Goal: Transaction & Acquisition: Book appointment/travel/reservation

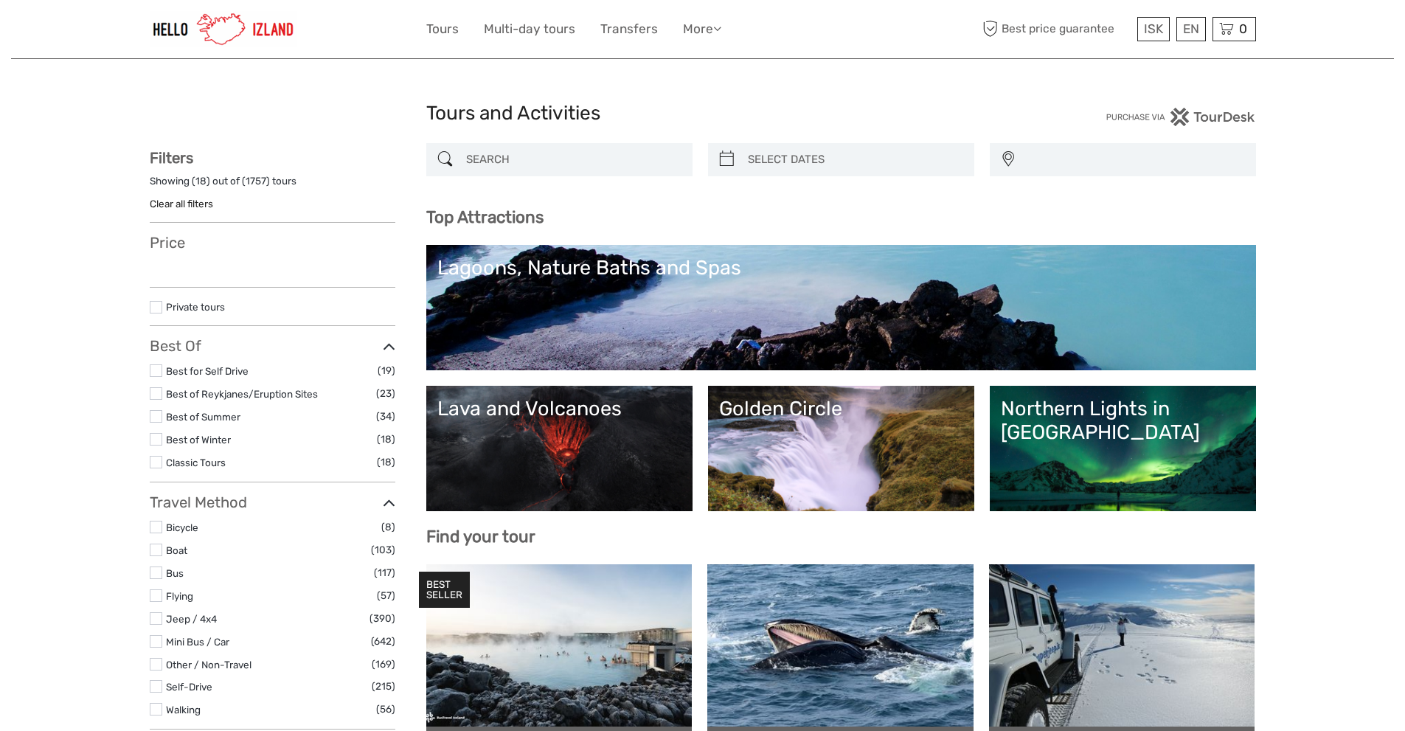
select select
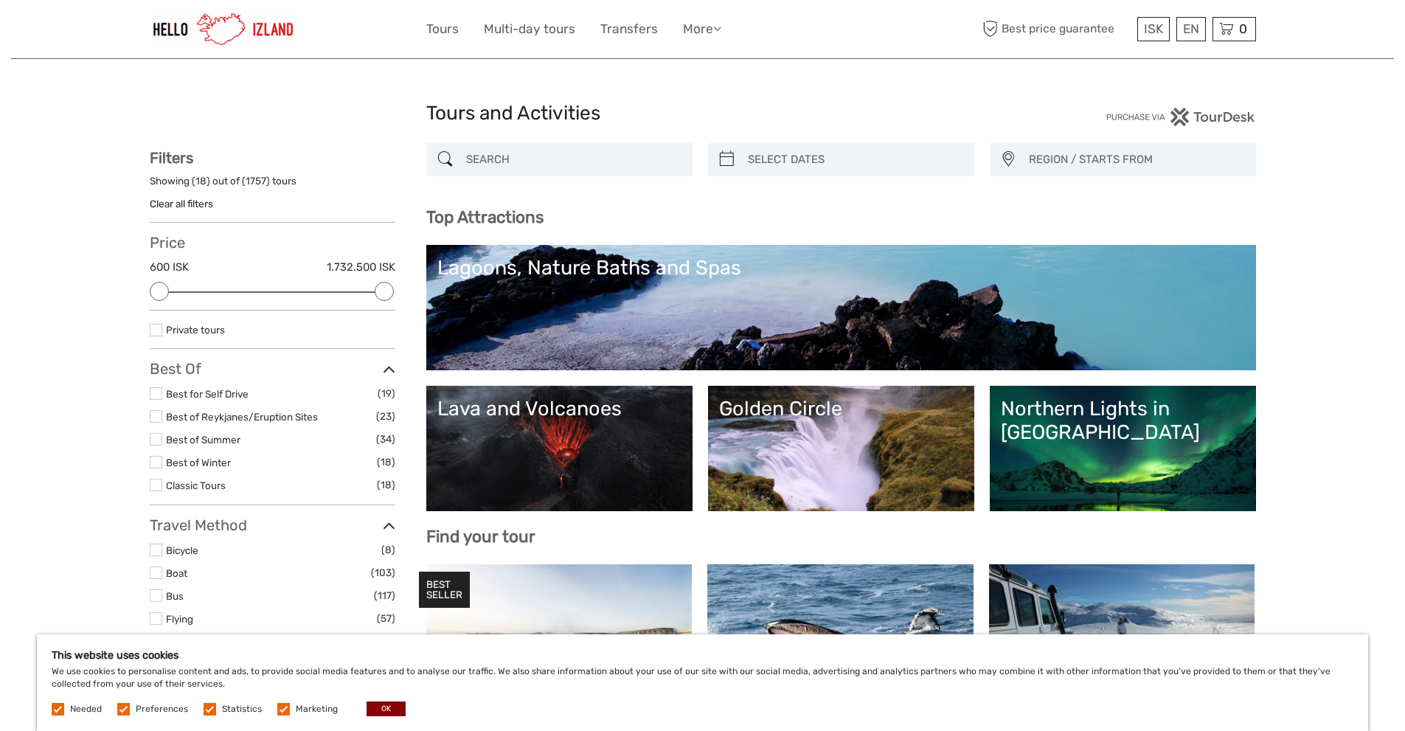
click at [598, 316] on link "Lagoons, Nature Baths and Spas" at bounding box center [841, 307] width 808 height 103
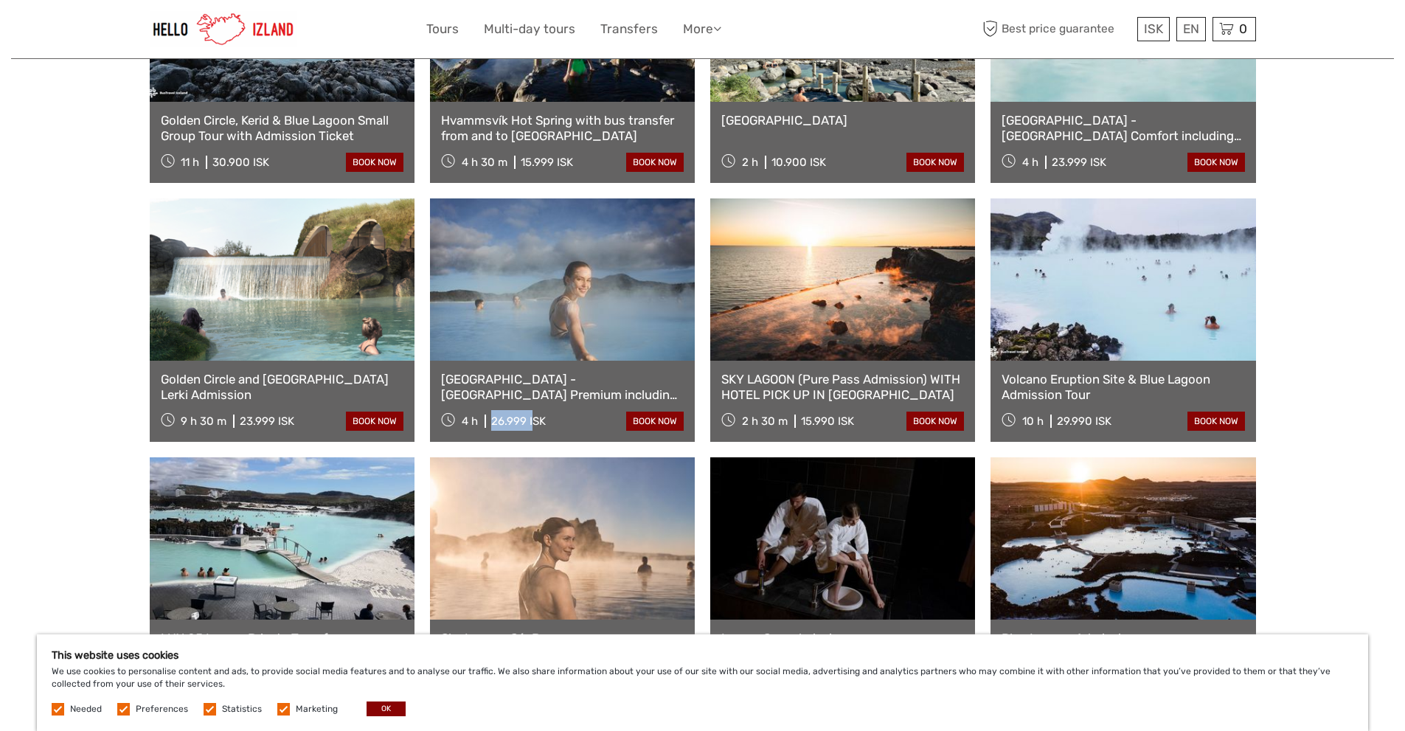
drag, startPoint x: 491, startPoint y: 421, endPoint x: 530, endPoint y: 427, distance: 40.4
click at [530, 427] on div "26.999 ISK" at bounding box center [518, 421] width 55 height 13
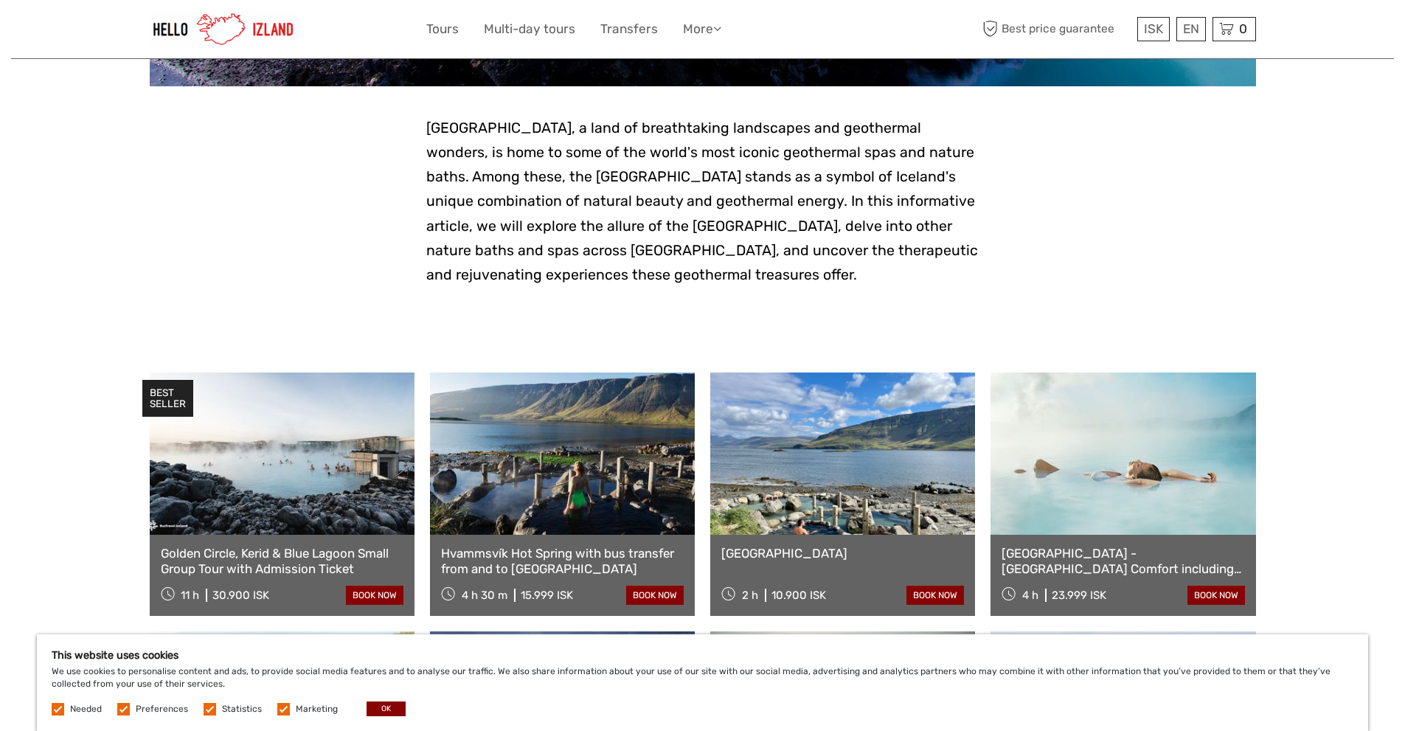
scroll to position [295, 0]
